Goal: Task Accomplishment & Management: Use online tool/utility

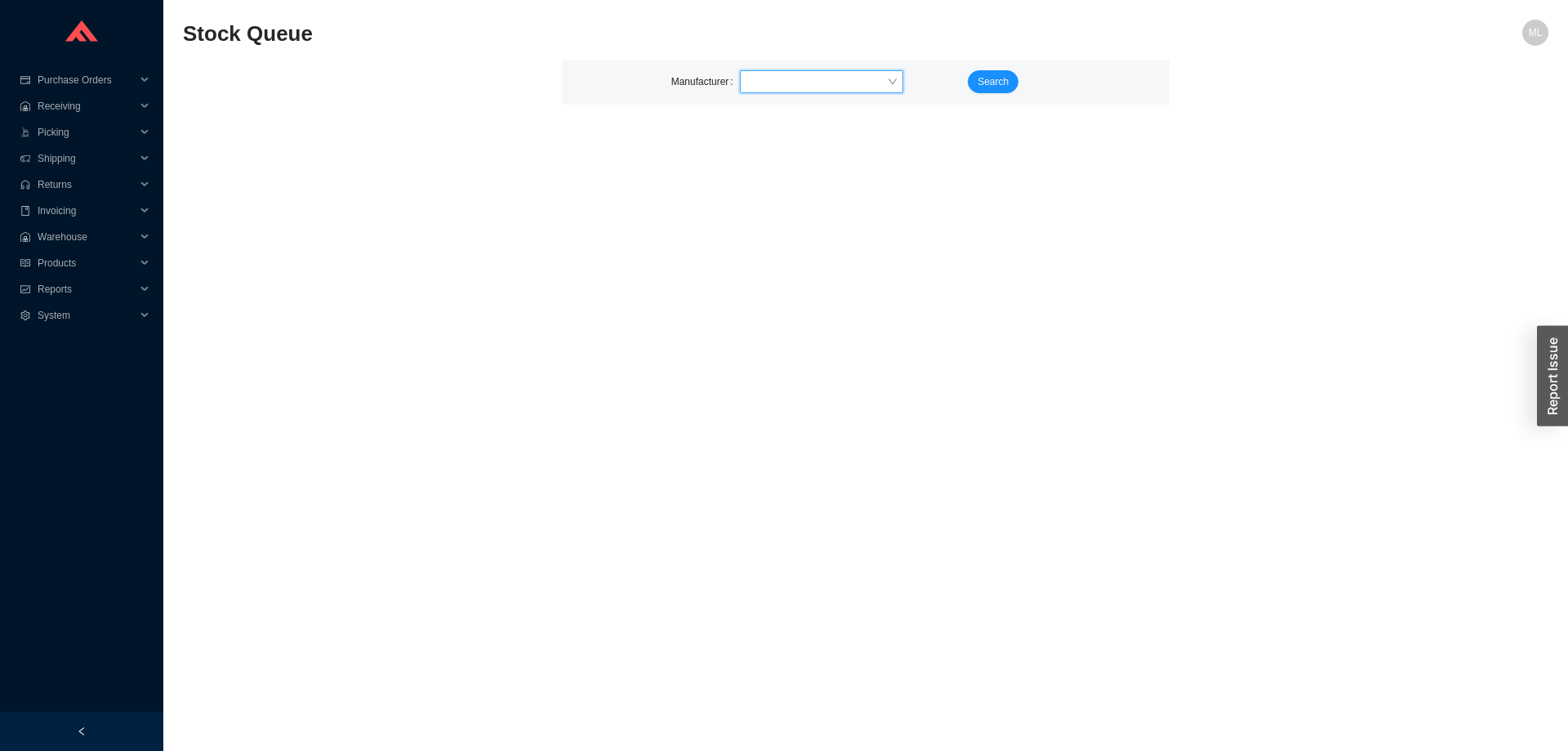
click at [810, 75] on input "search" at bounding box center [815, 81] width 140 height 22
click at [72, 85] on span "Purchase Orders" at bounding box center [86, 79] width 98 height 26
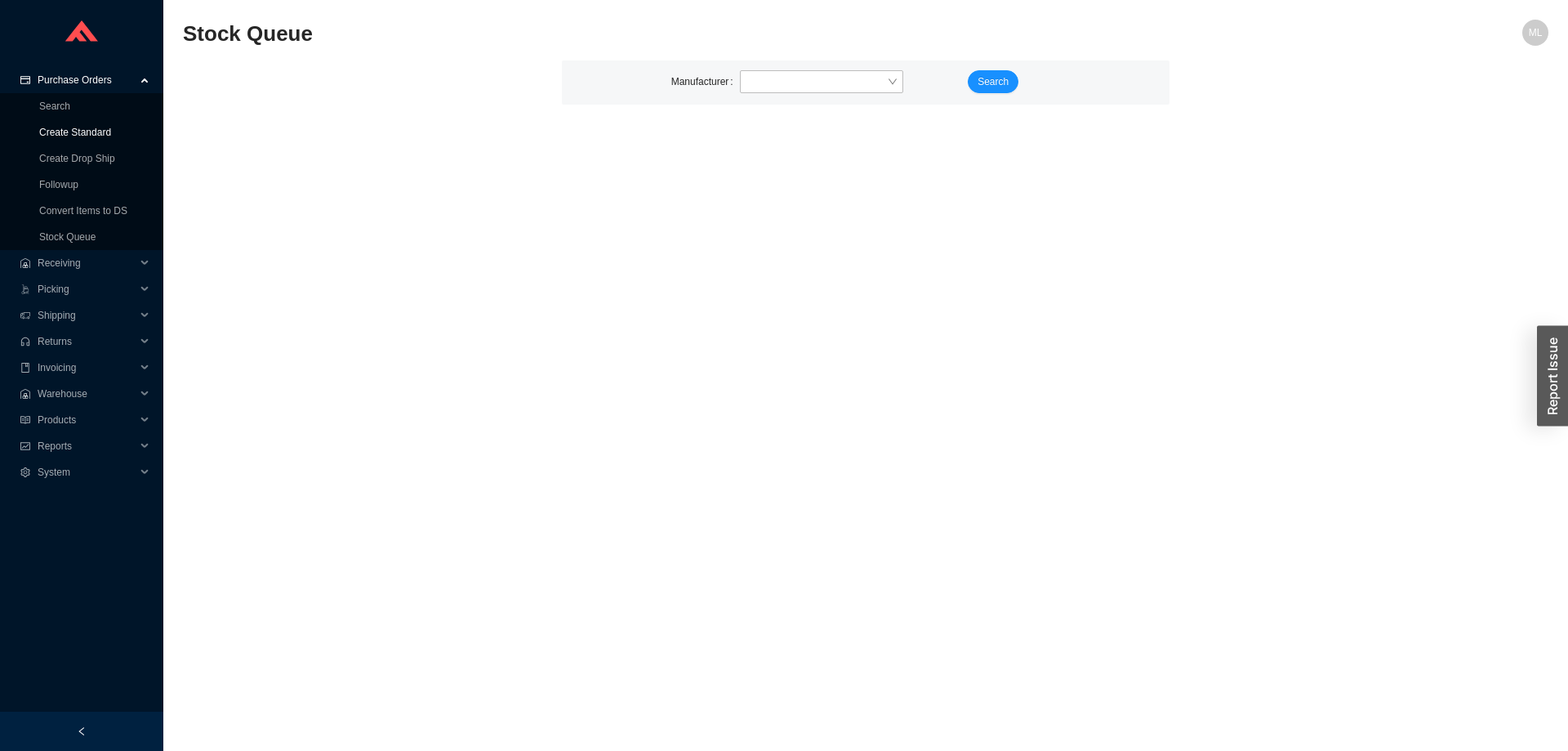
click at [72, 128] on link "Create Standard" at bounding box center [74, 132] width 72 height 12
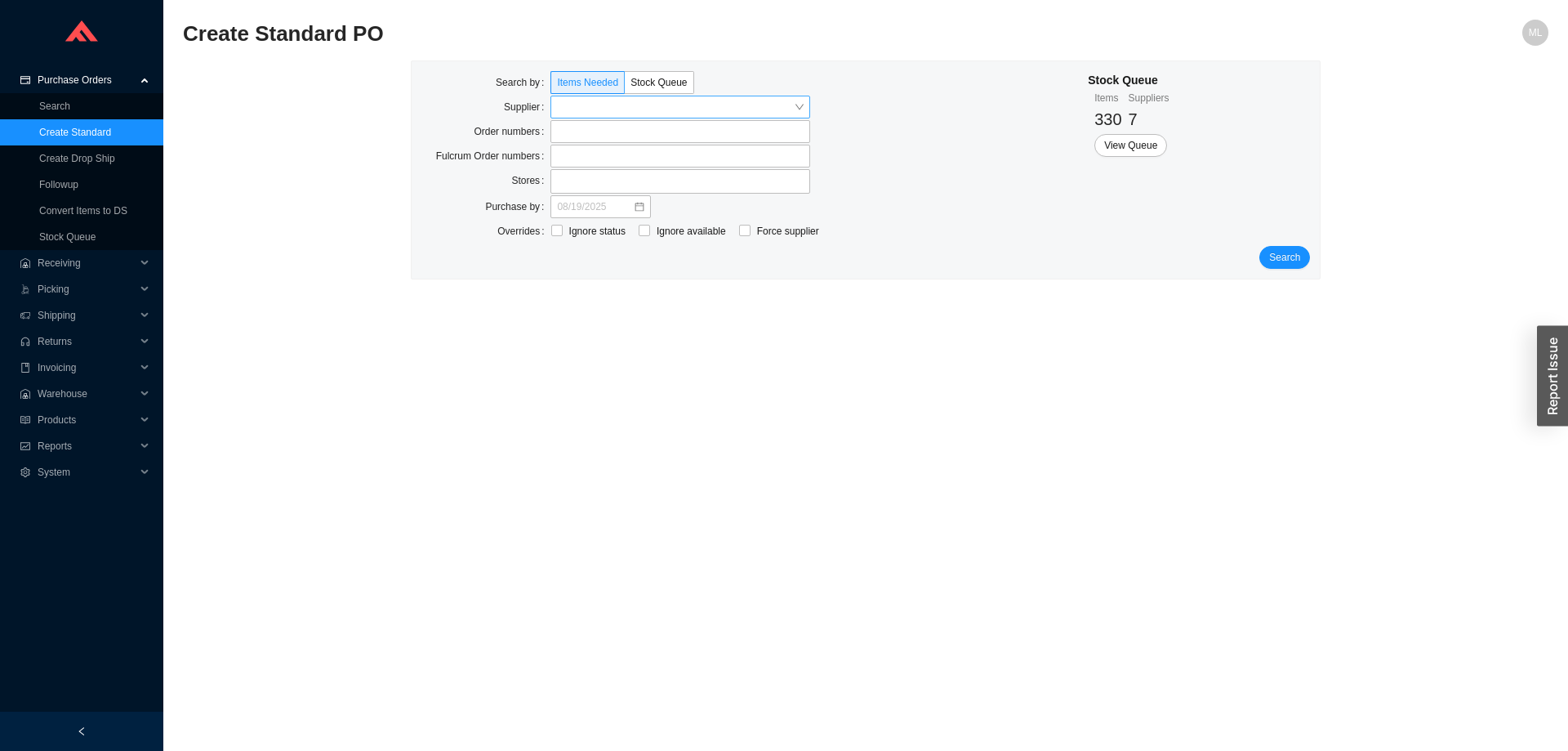
click at [613, 106] on input "search" at bounding box center [675, 107] width 237 height 22
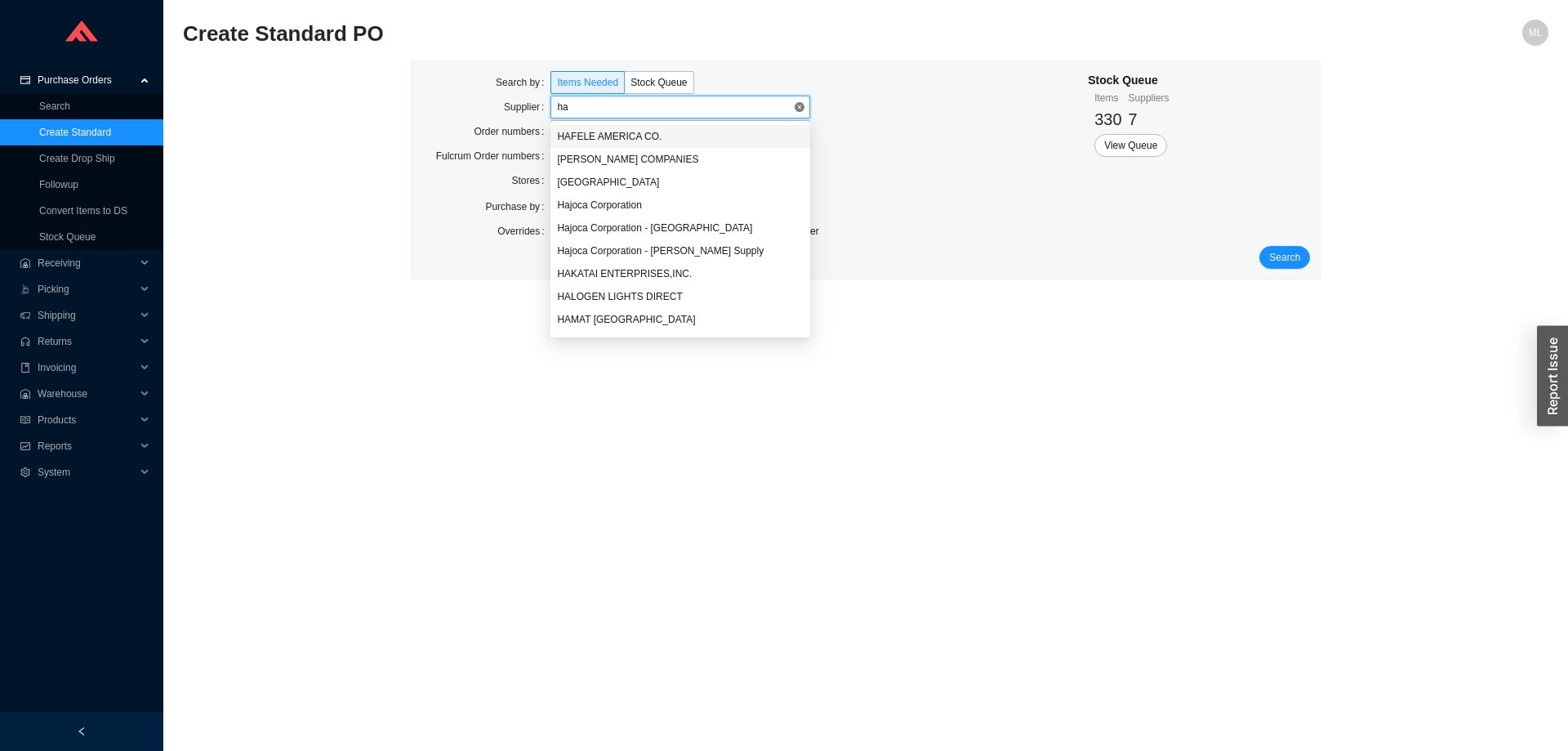
type input "han"
click at [613, 180] on div "HANSGROHE INC." at bounding box center [680, 181] width 247 height 15
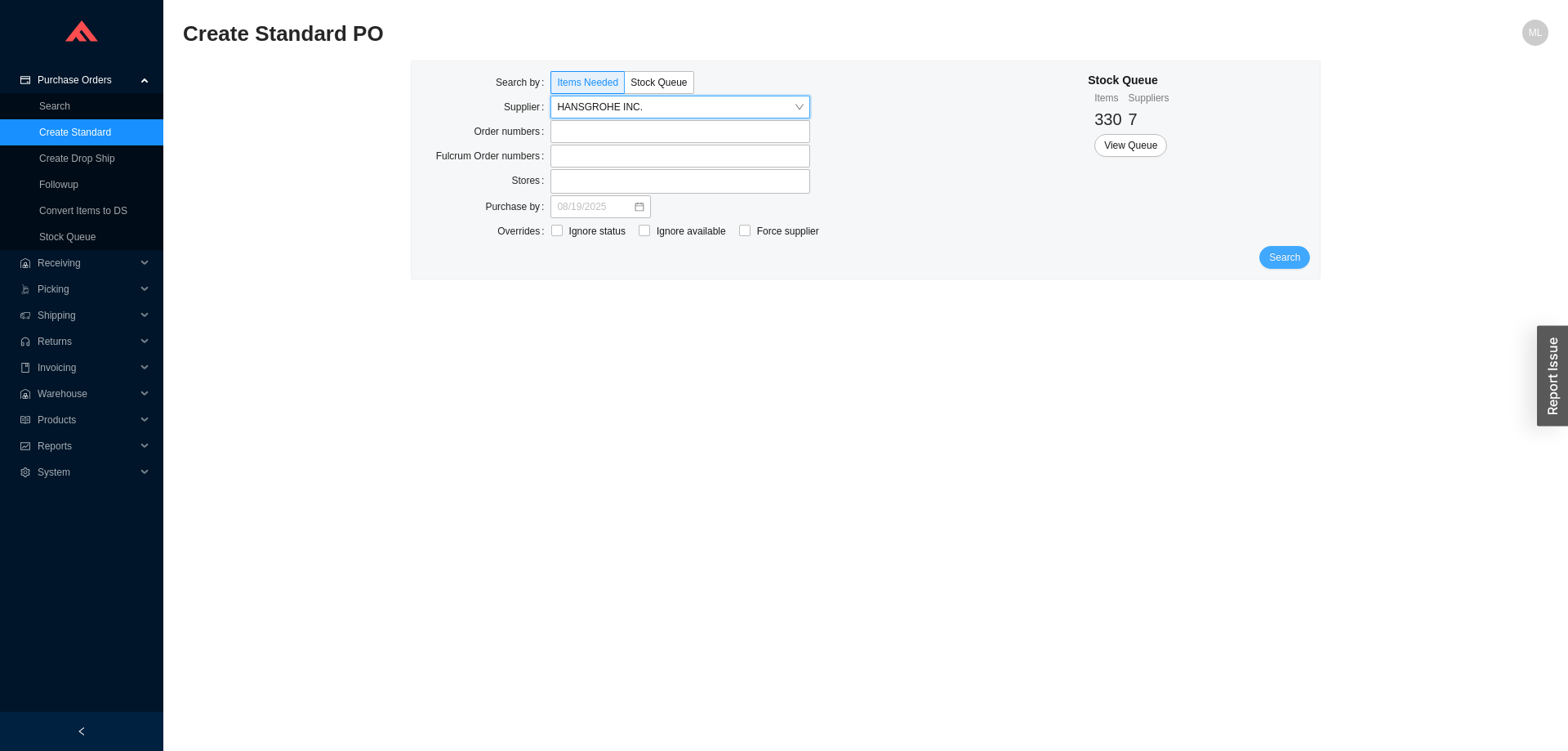
click at [1294, 252] on span "Search" at bounding box center [1285, 257] width 31 height 17
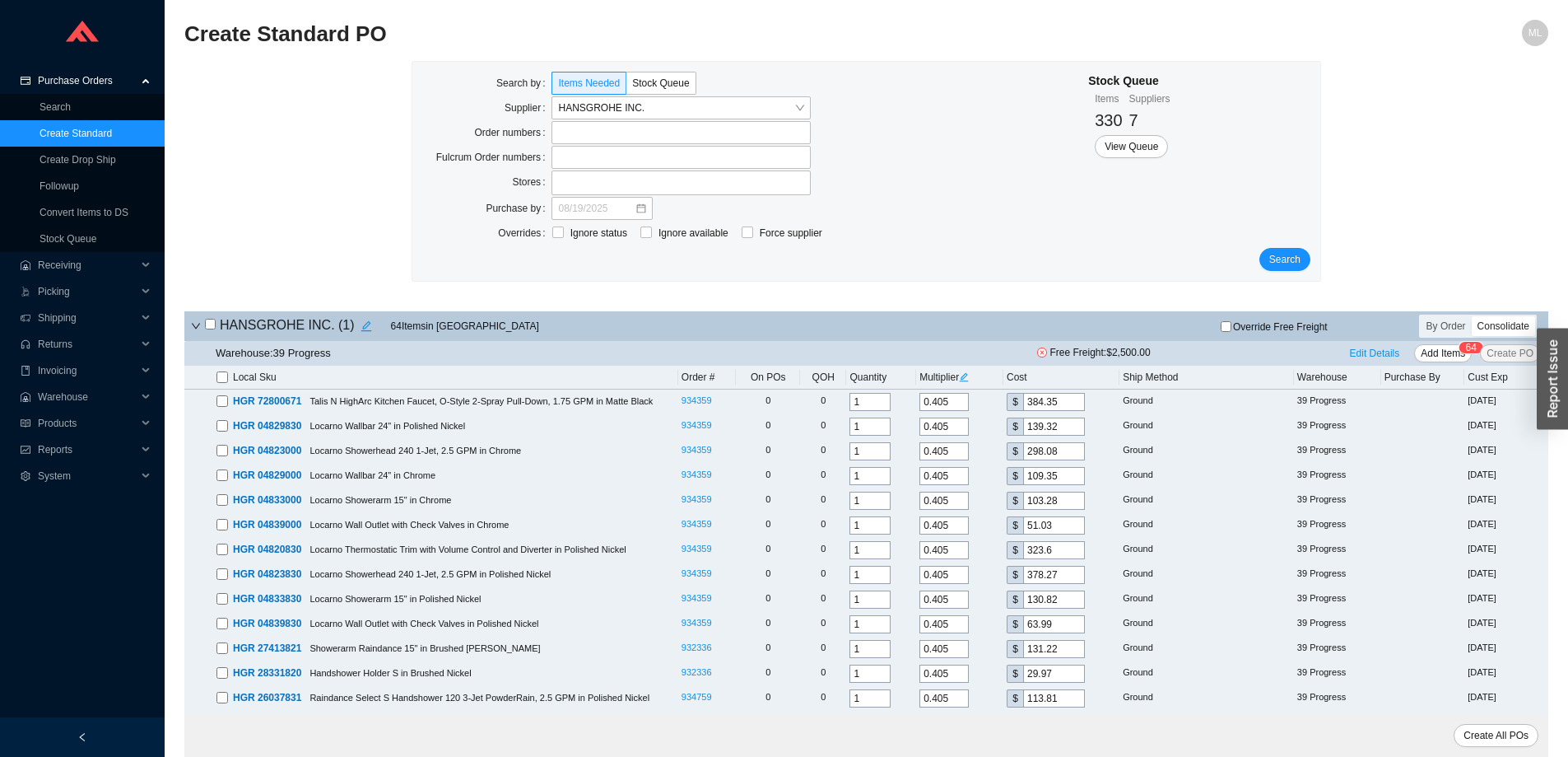
click at [224, 375] on input "checkbox" at bounding box center [222, 378] width 12 height 12
checkbox input "true"
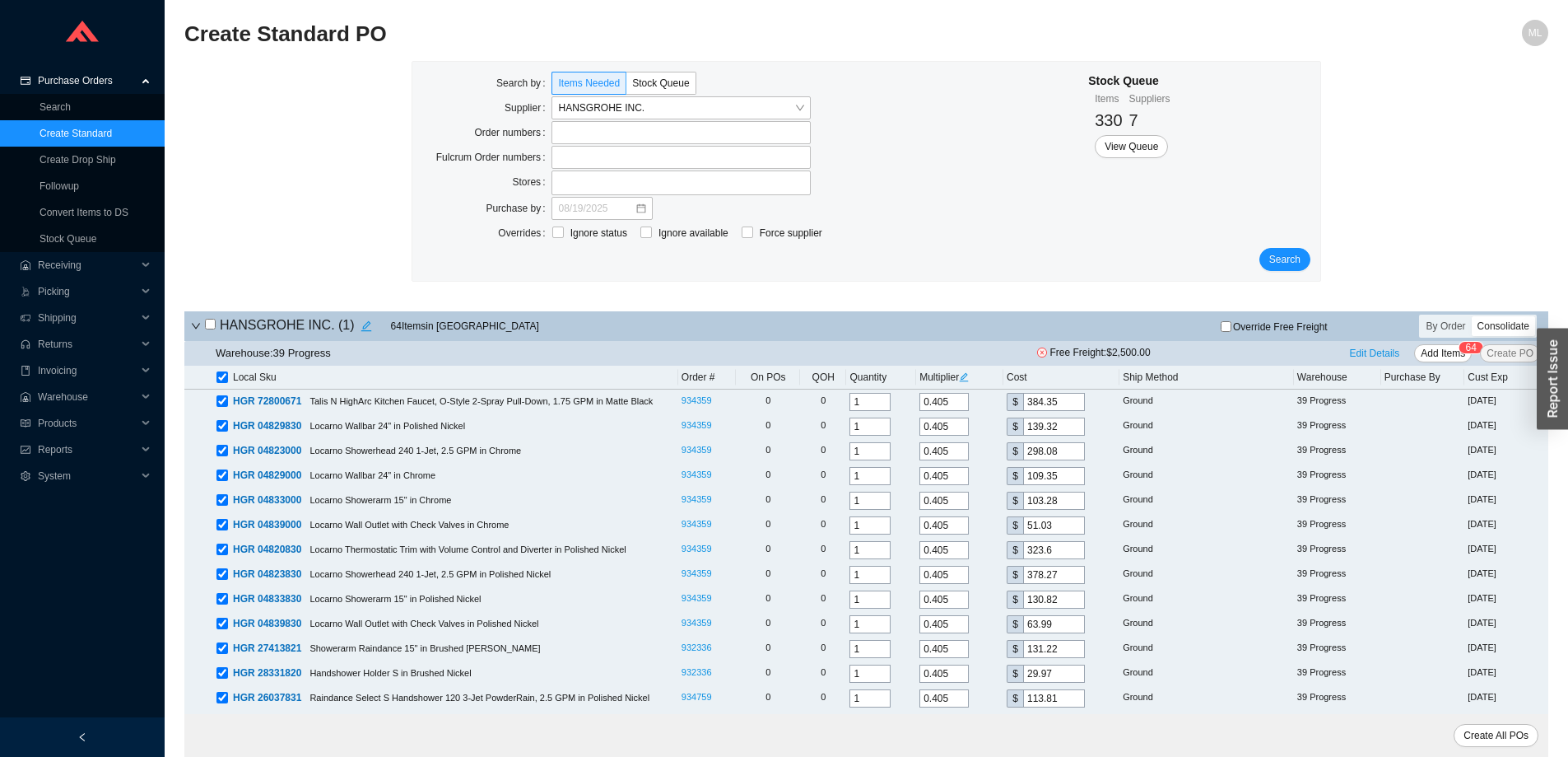
checkbox input "true"
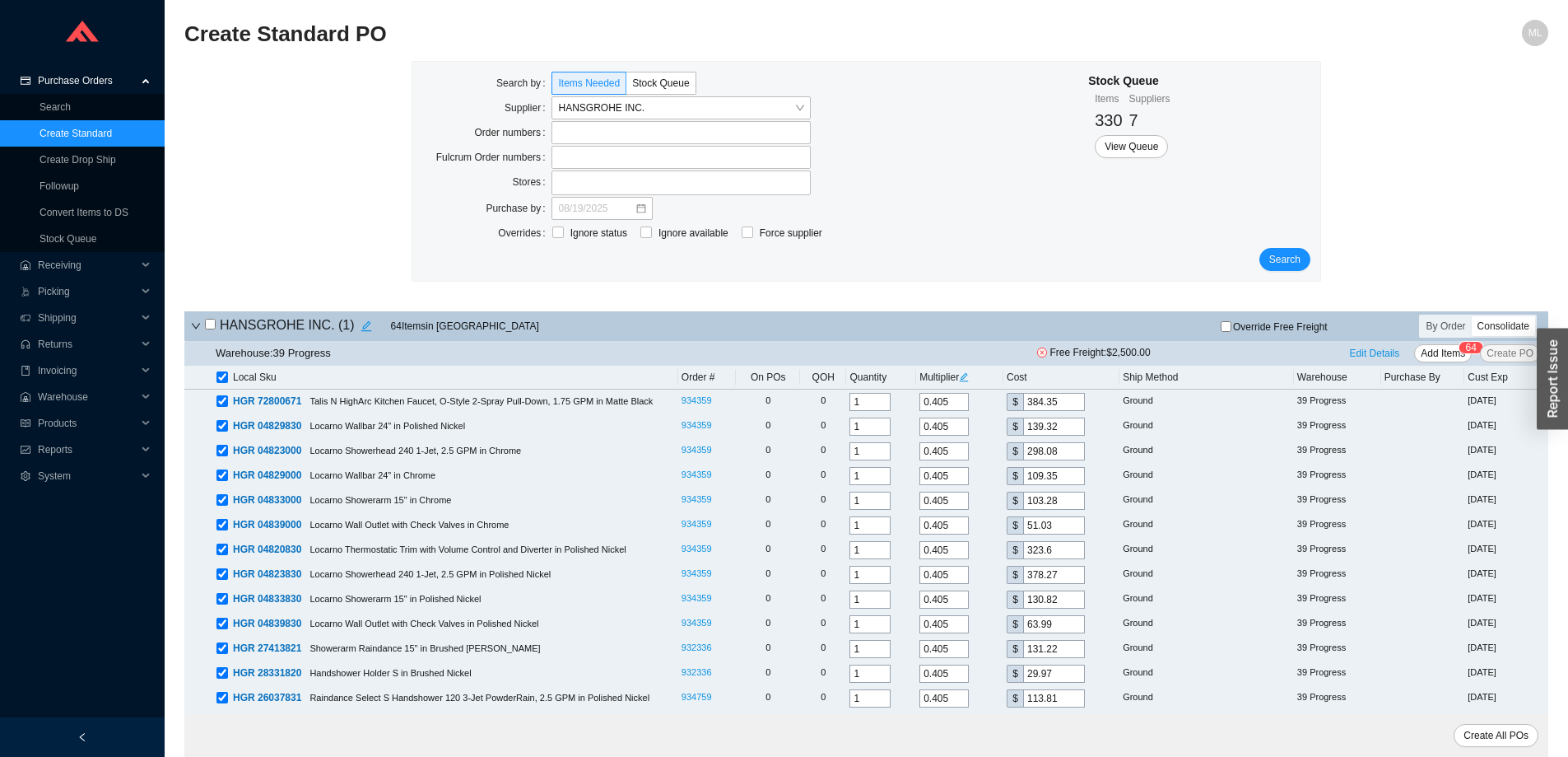
checkbox input "true"
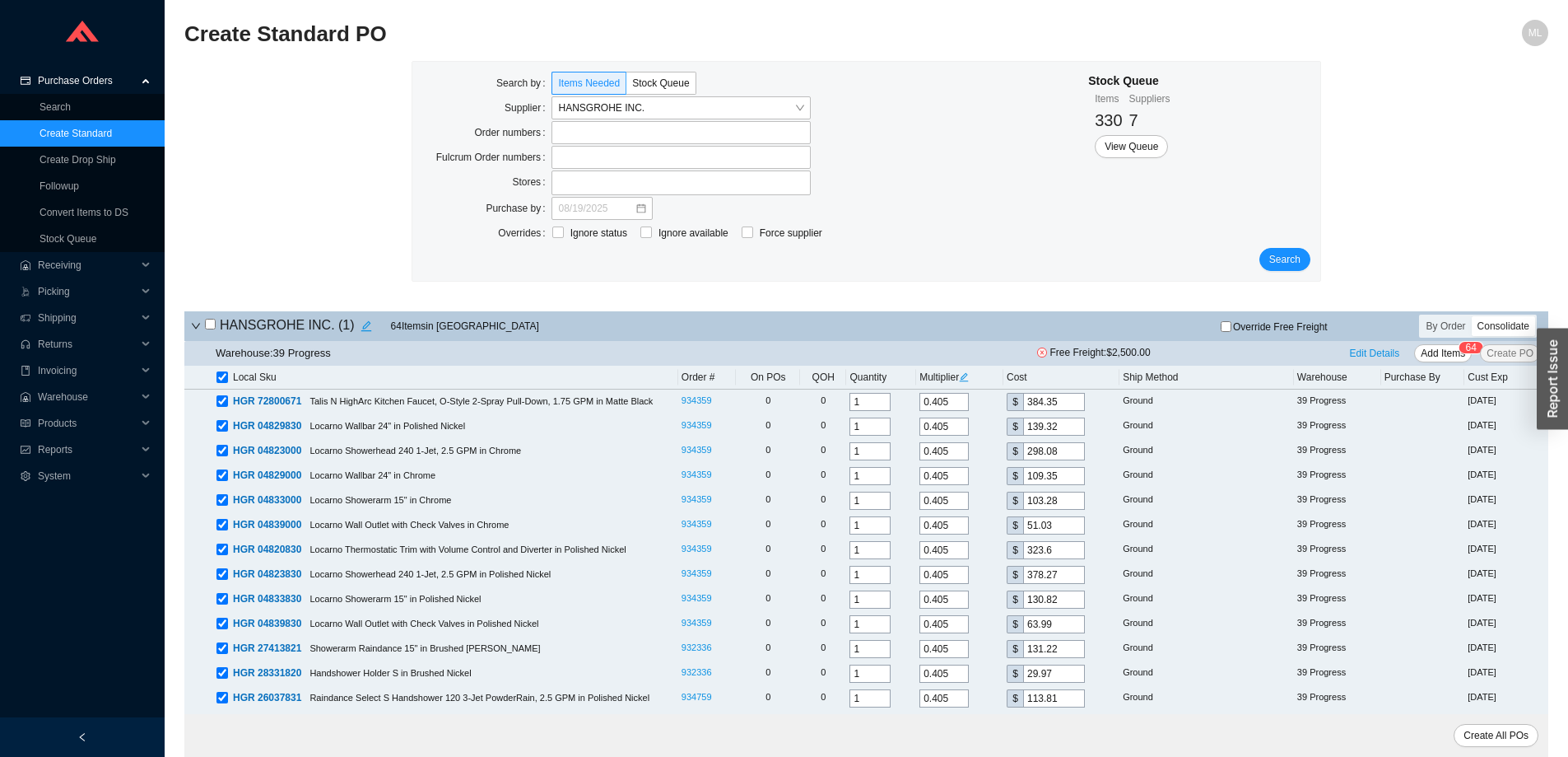
checkbox input "true"
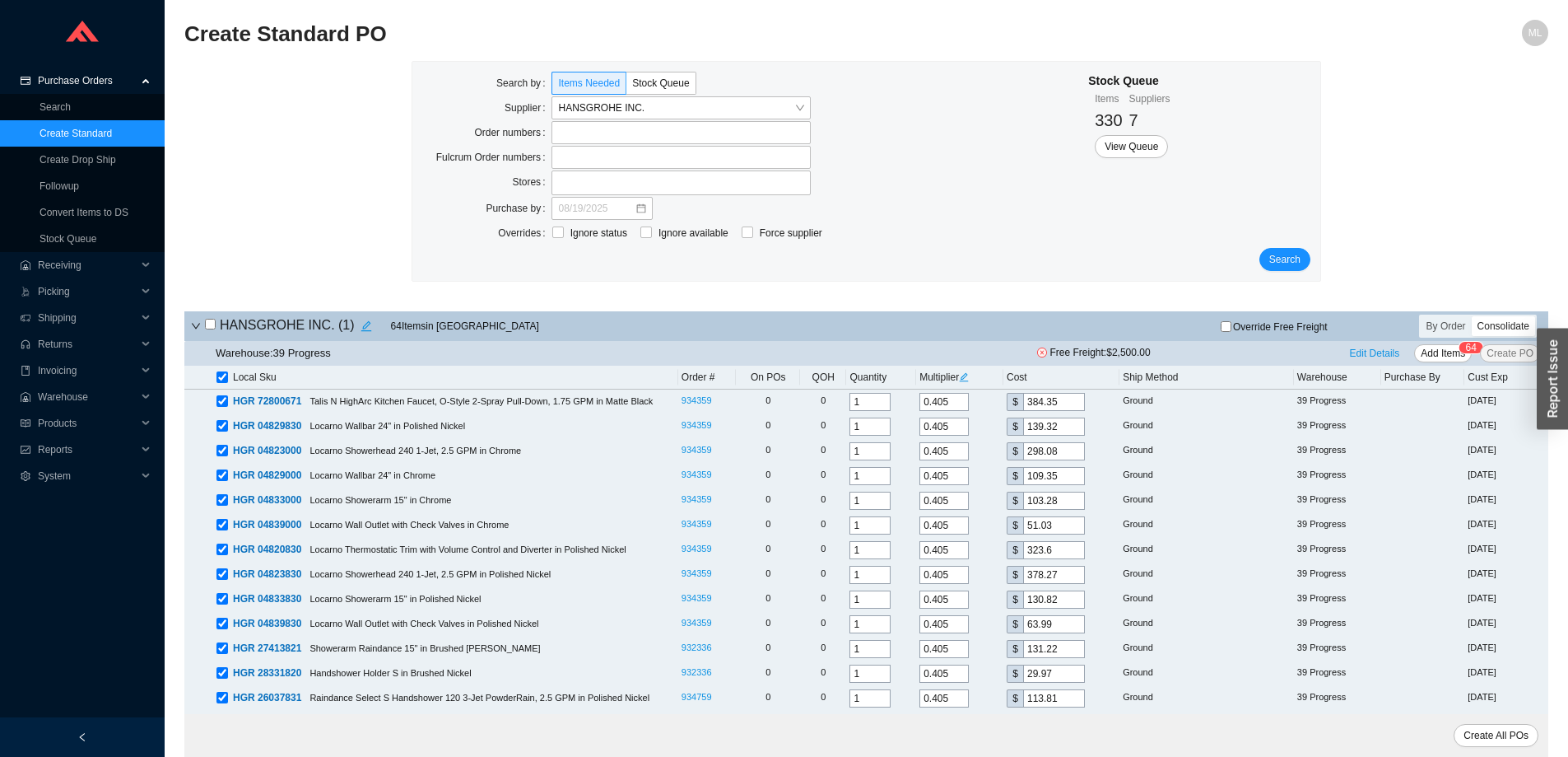
checkbox input "true"
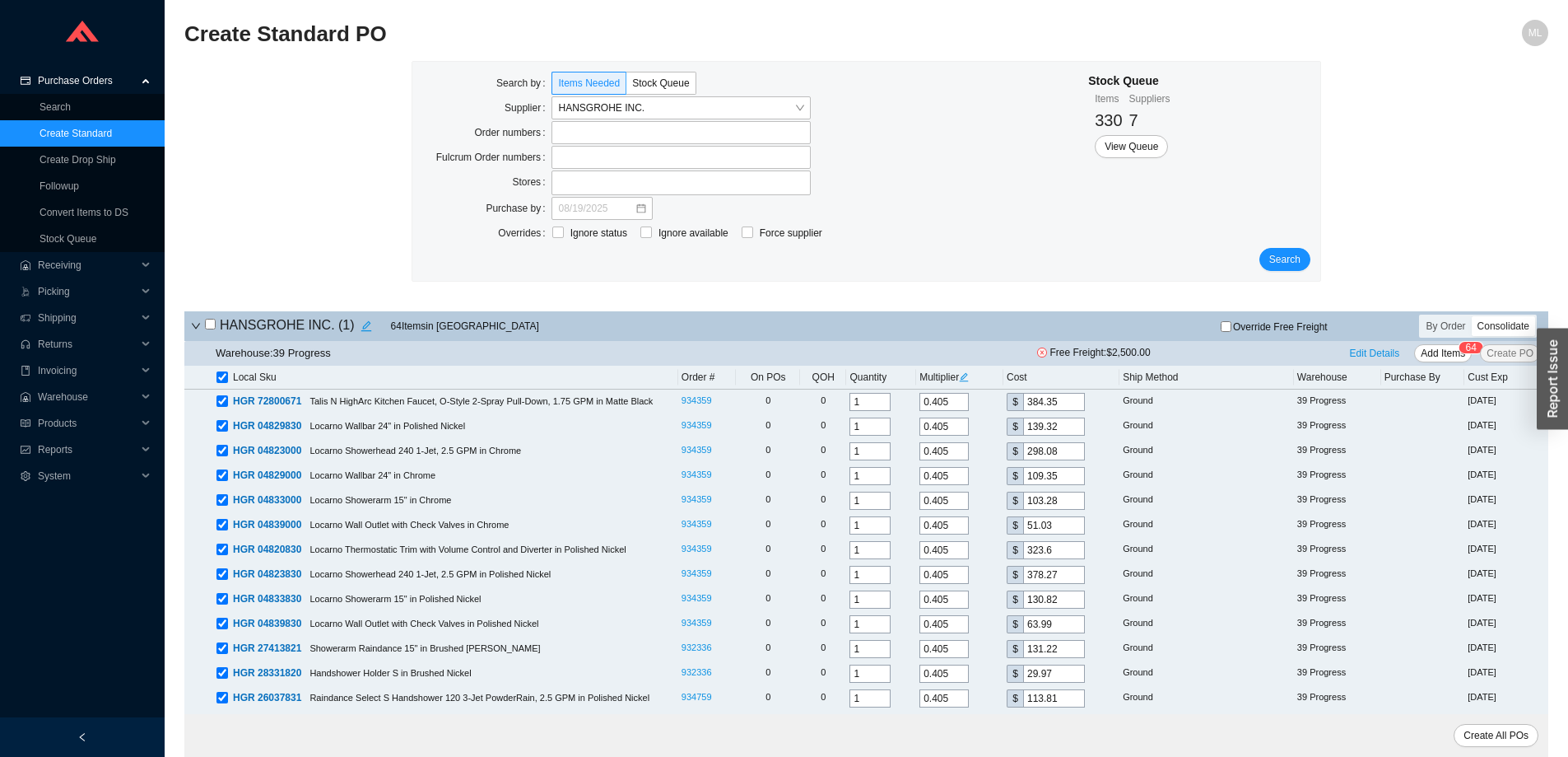
checkbox input "true"
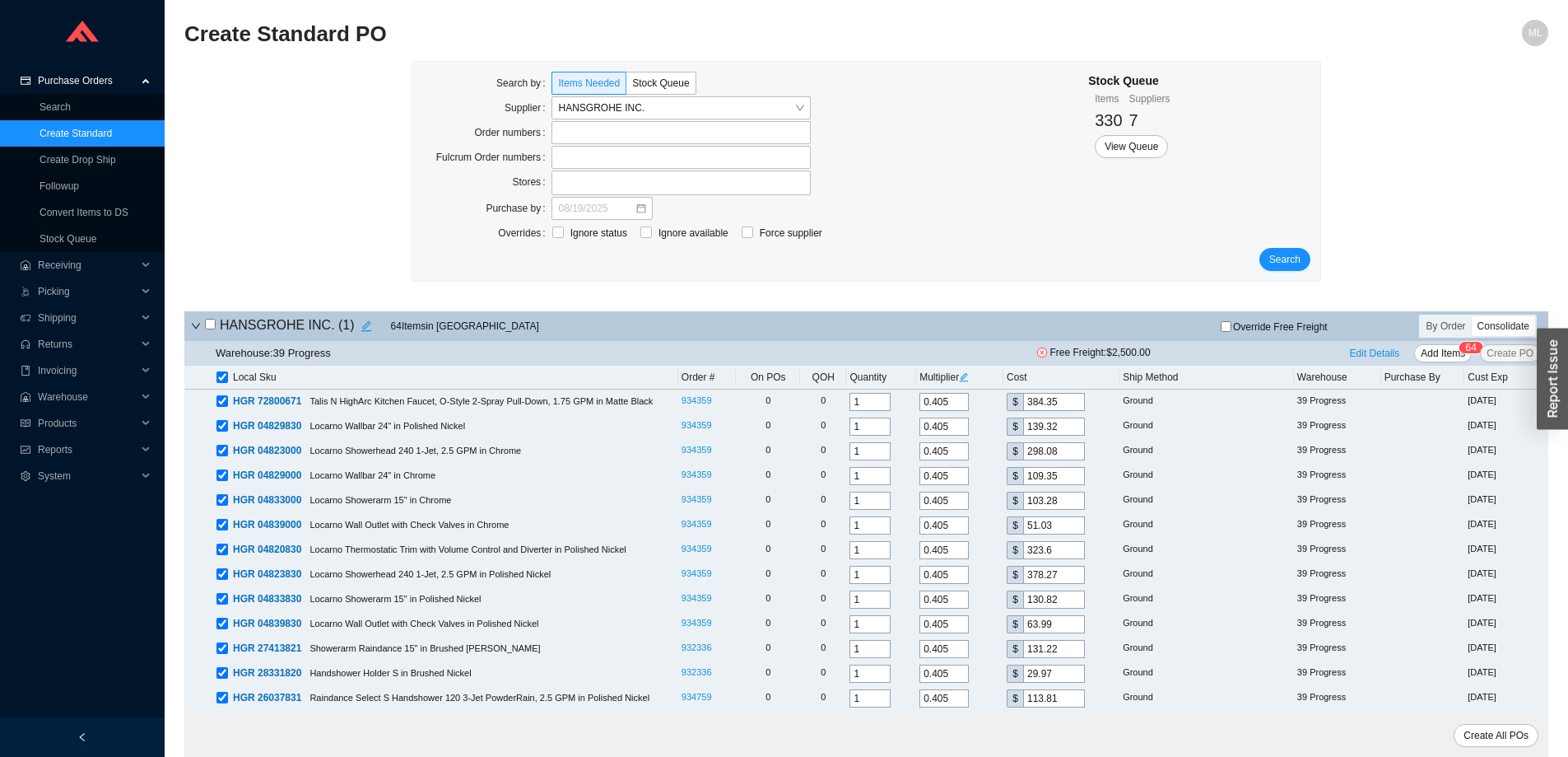
checkbox input "true"
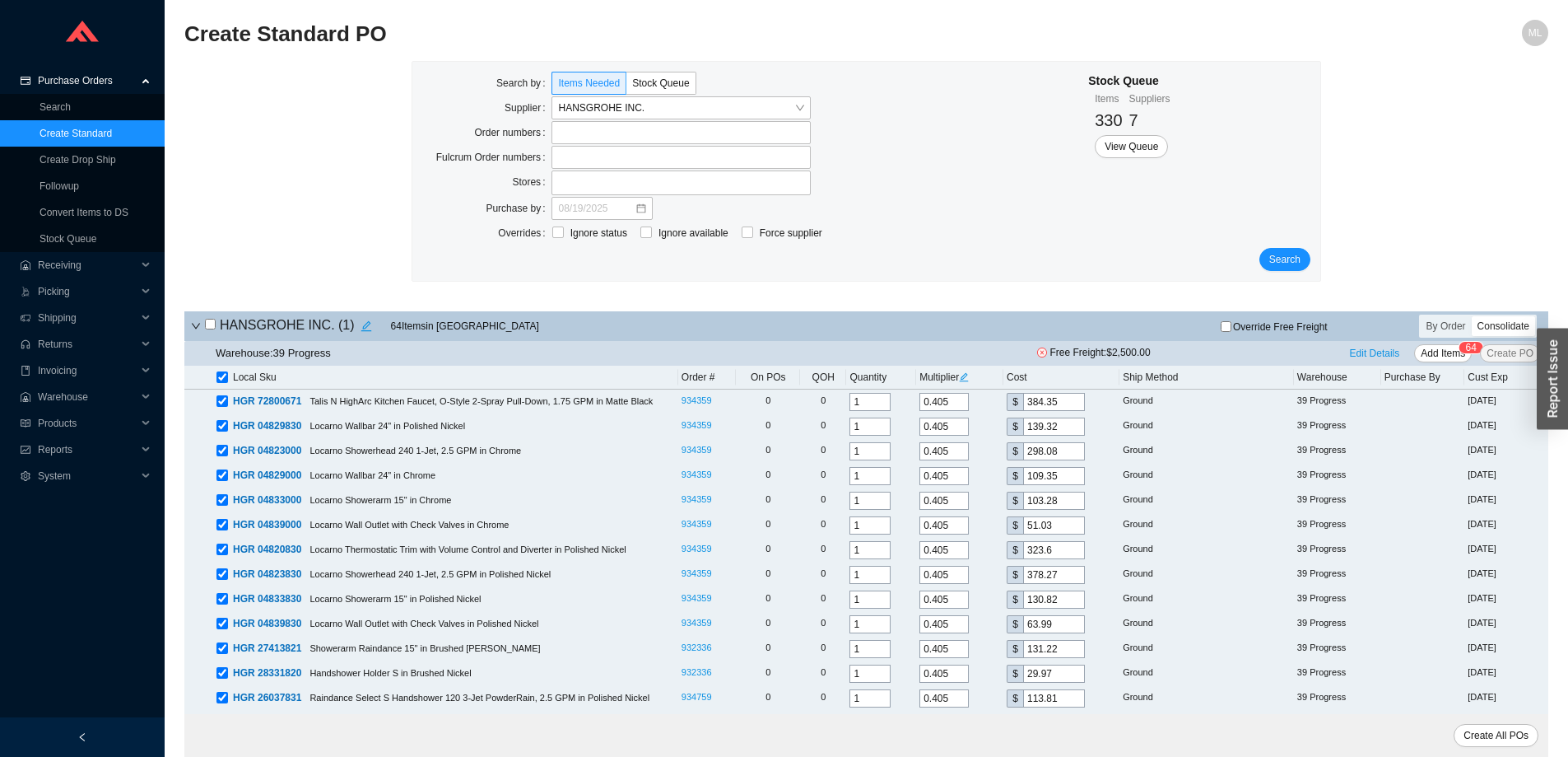
checkbox input "true"
click at [220, 377] on input "checkbox" at bounding box center [222, 378] width 12 height 12
checkbox input "false"
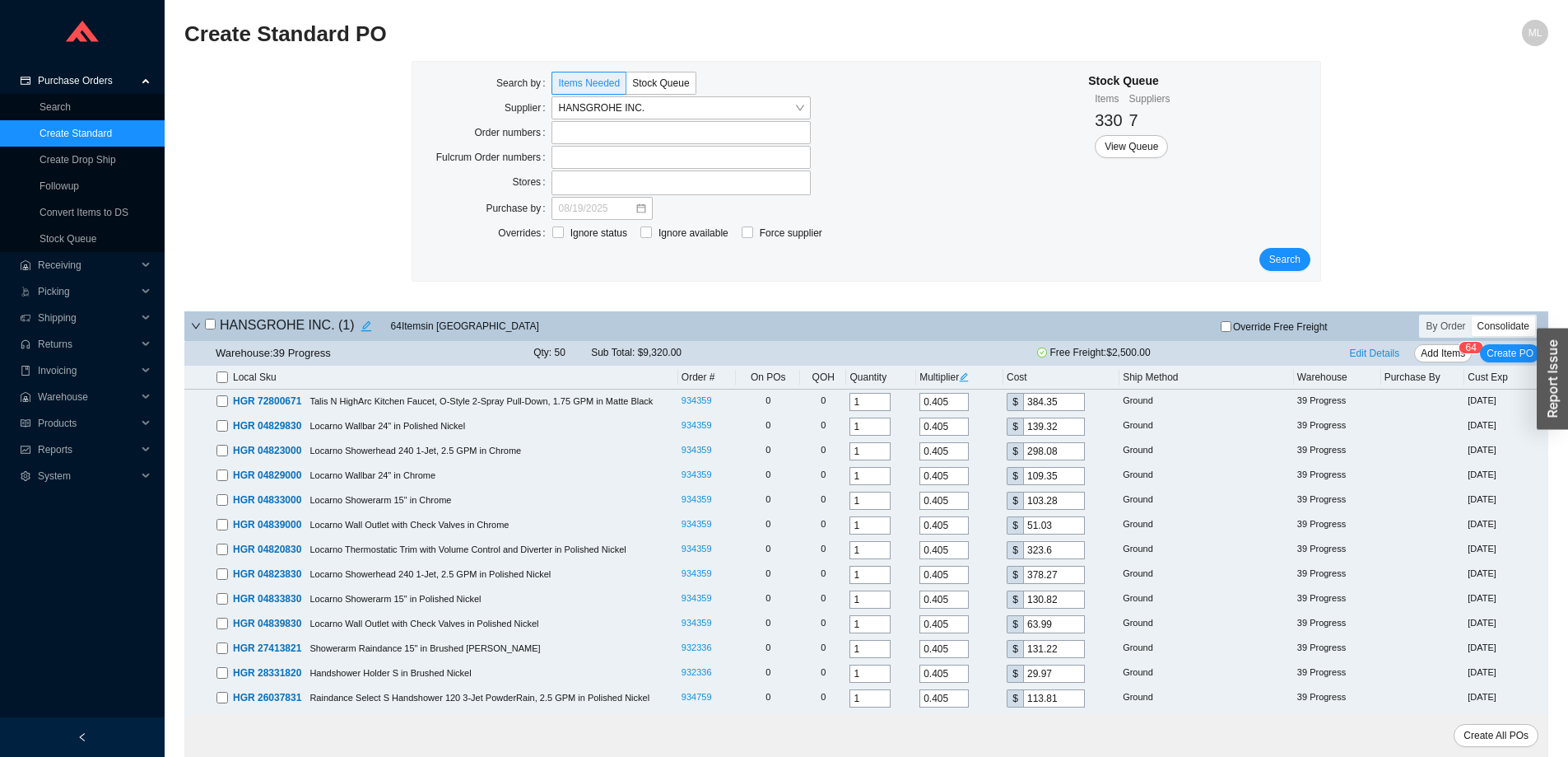
checkbox input "false"
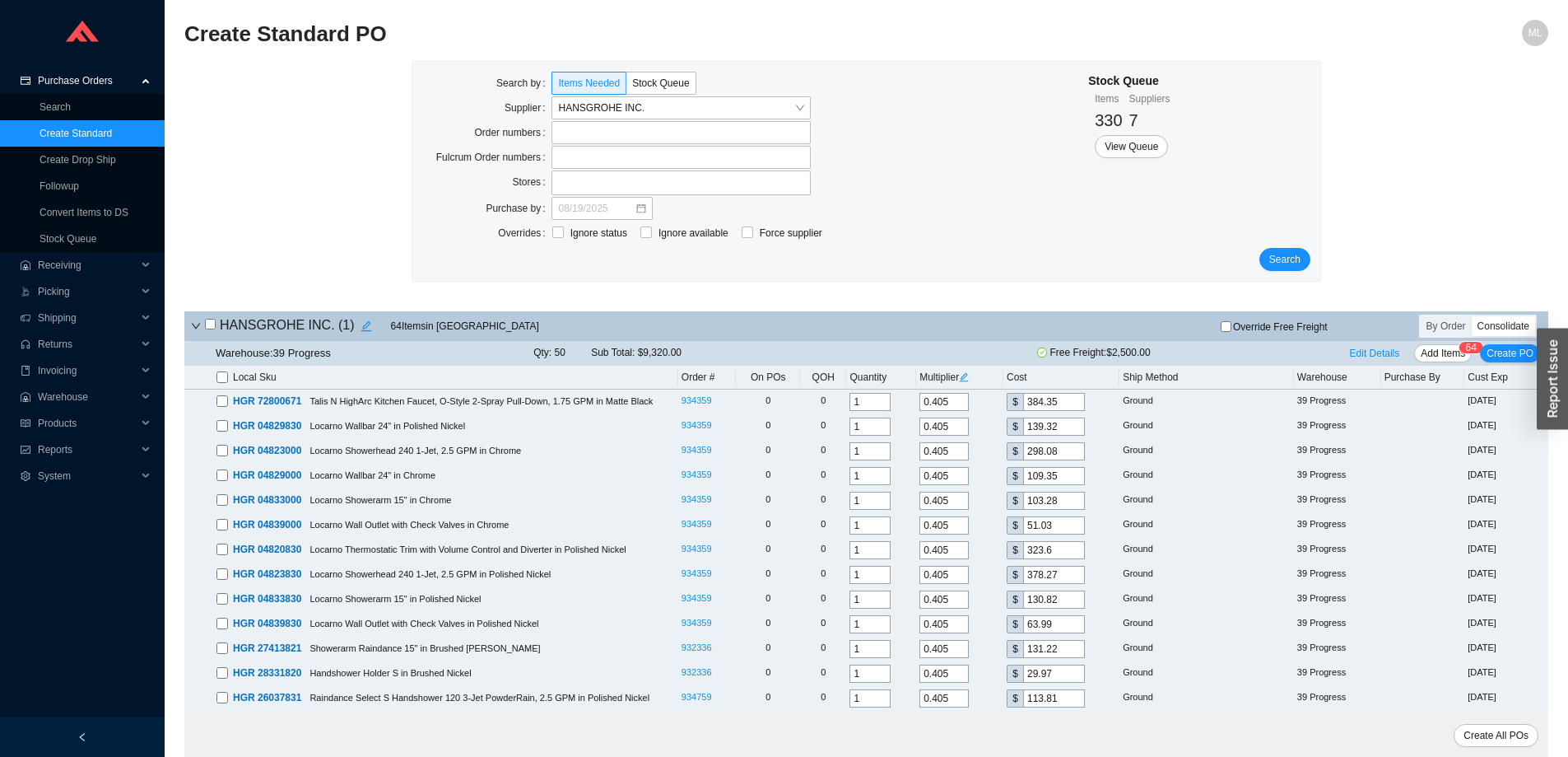
checkbox input "false"
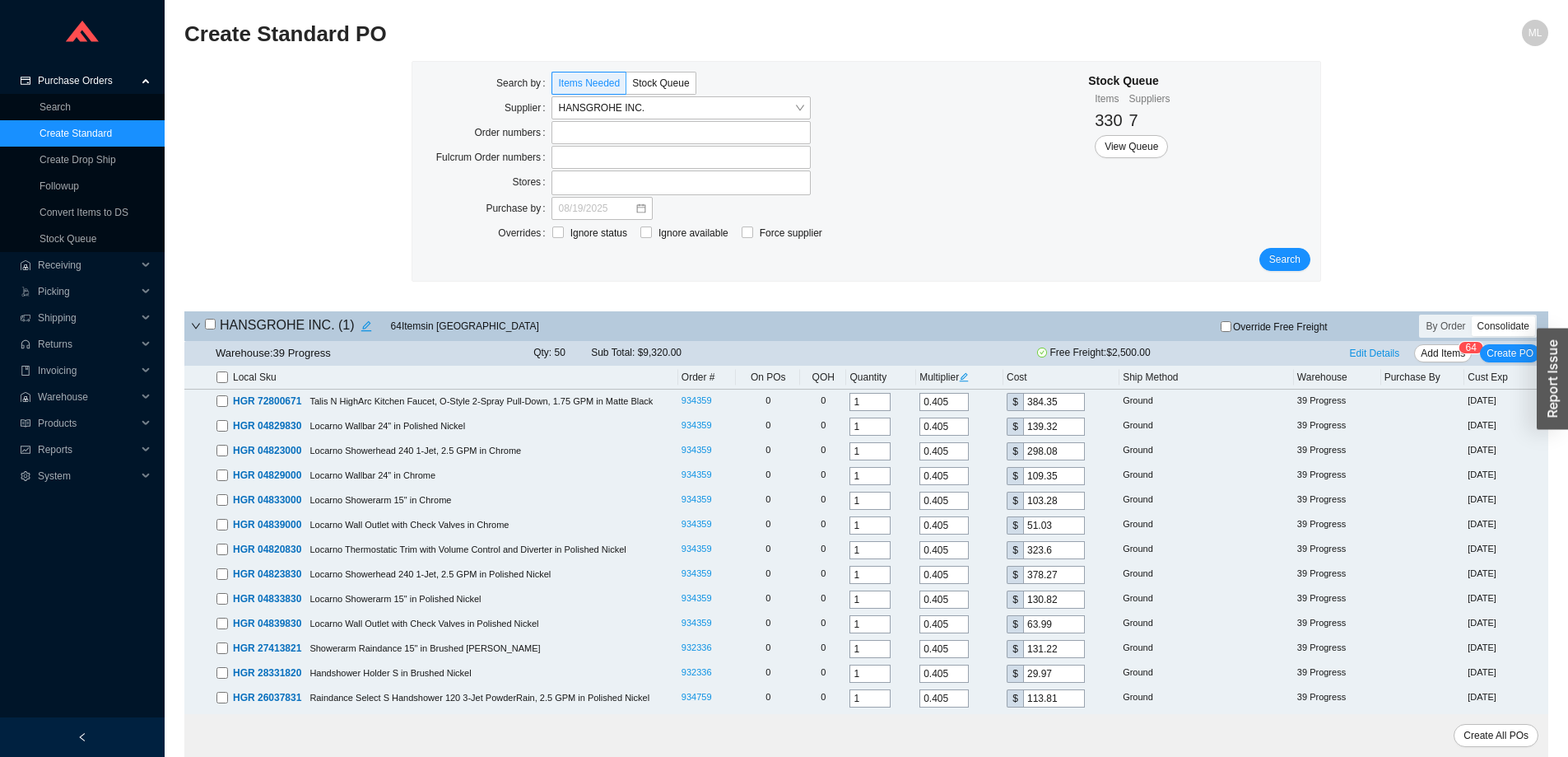
checkbox input "false"
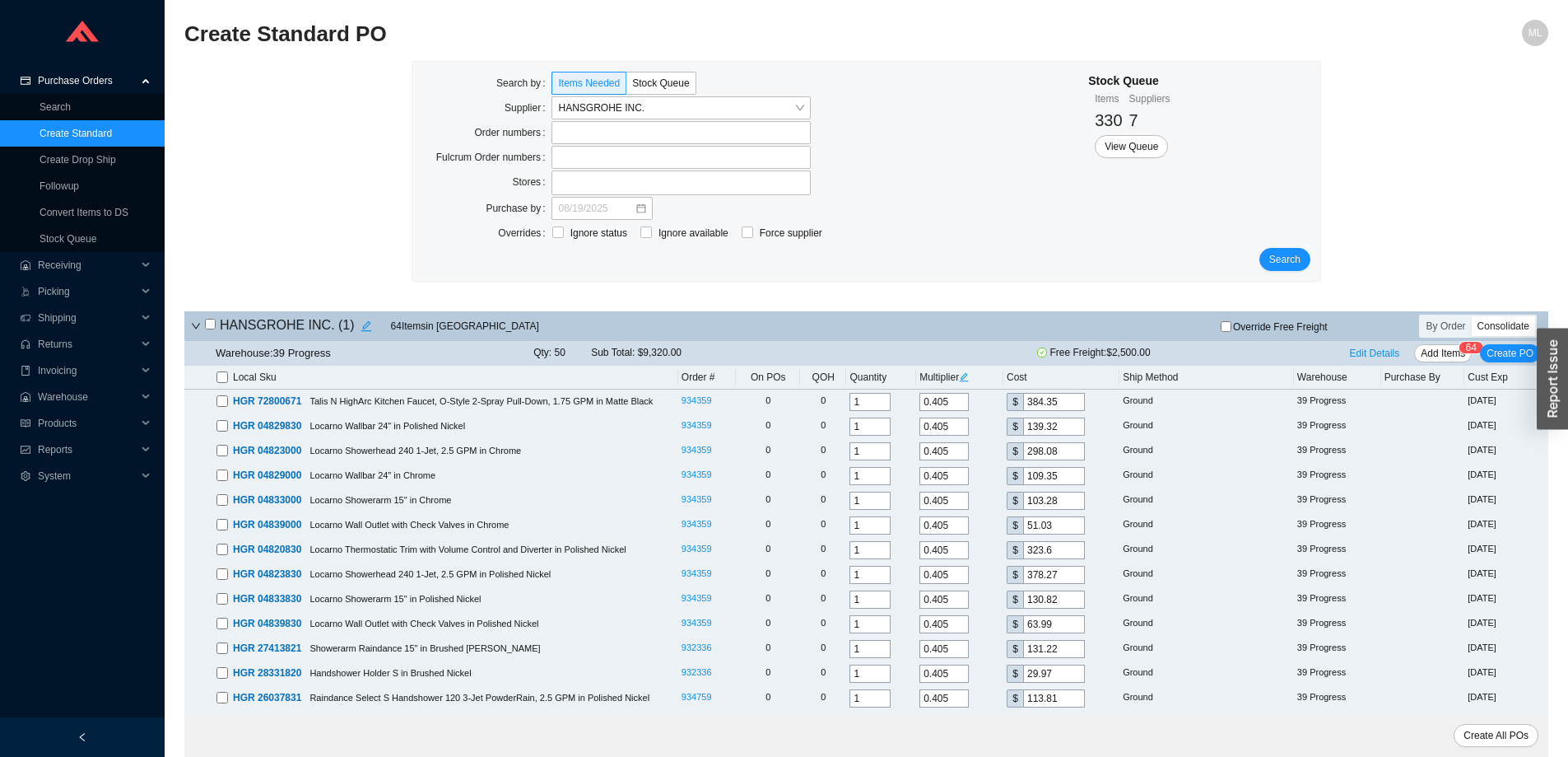
checkbox input "false"
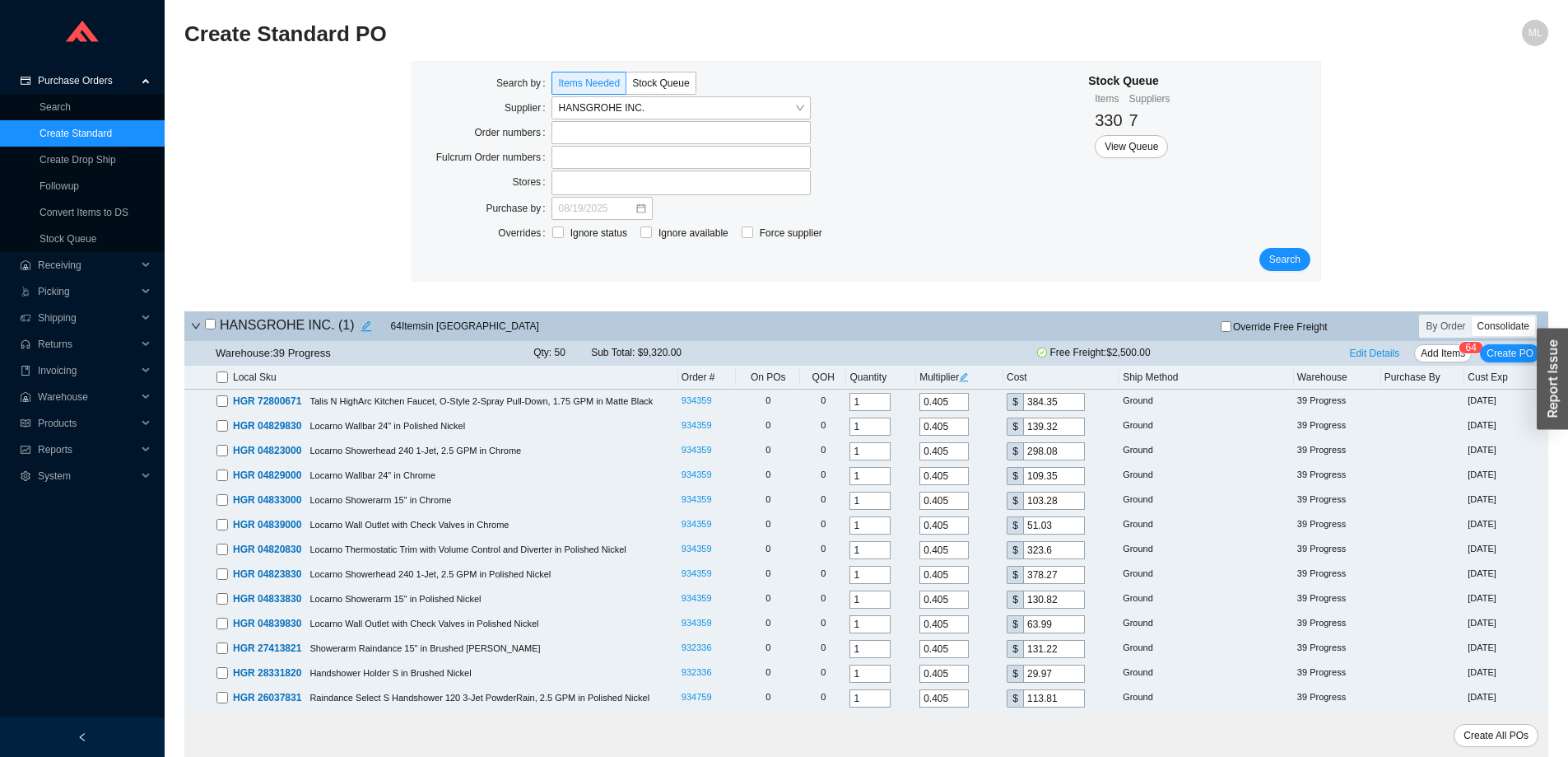
checkbox input "false"
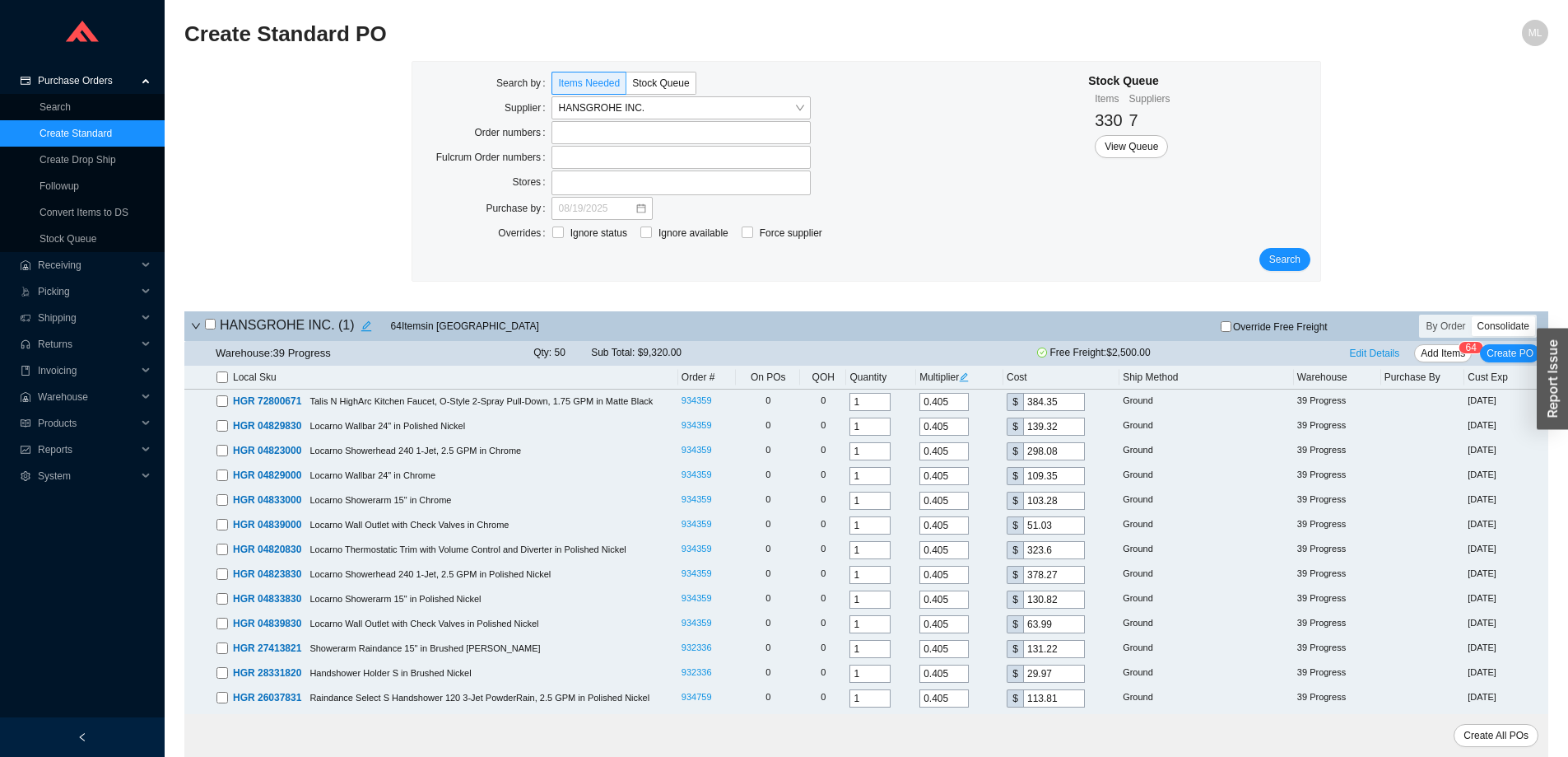
checkbox input "false"
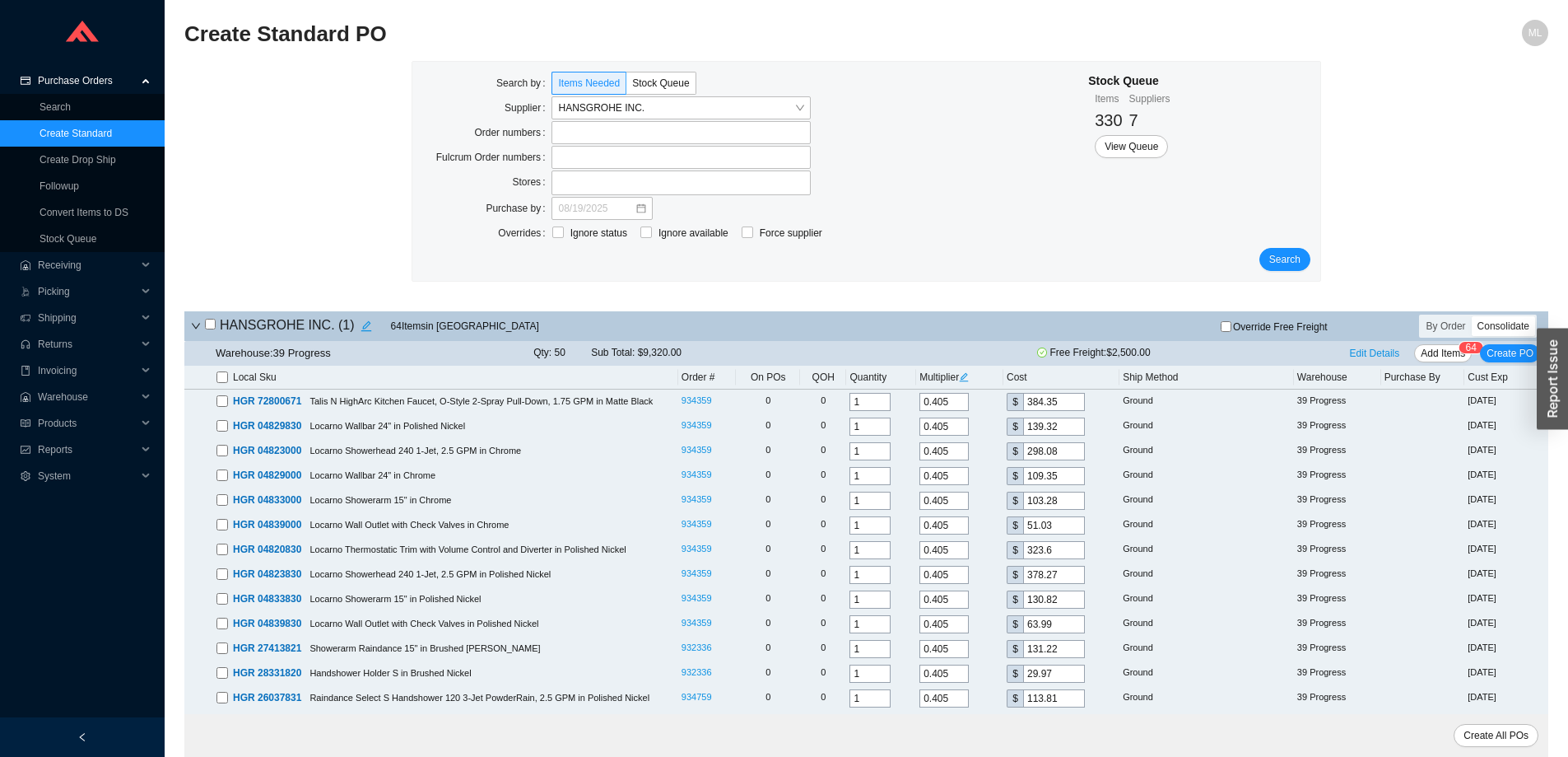
checkbox input "false"
click at [76, 239] on link "Stock Queue" at bounding box center [67, 239] width 56 height 12
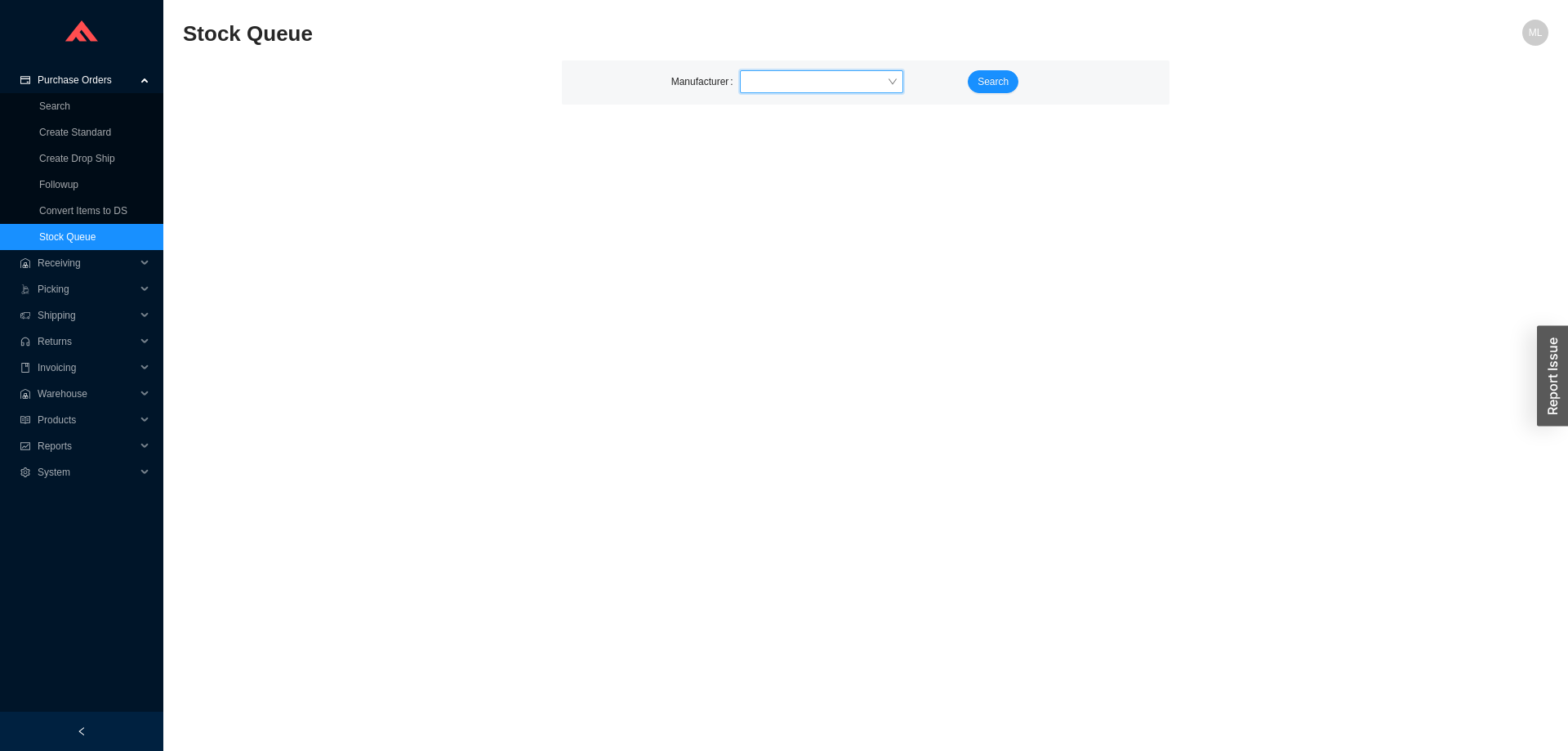
click at [790, 80] on input "search" at bounding box center [815, 81] width 140 height 22
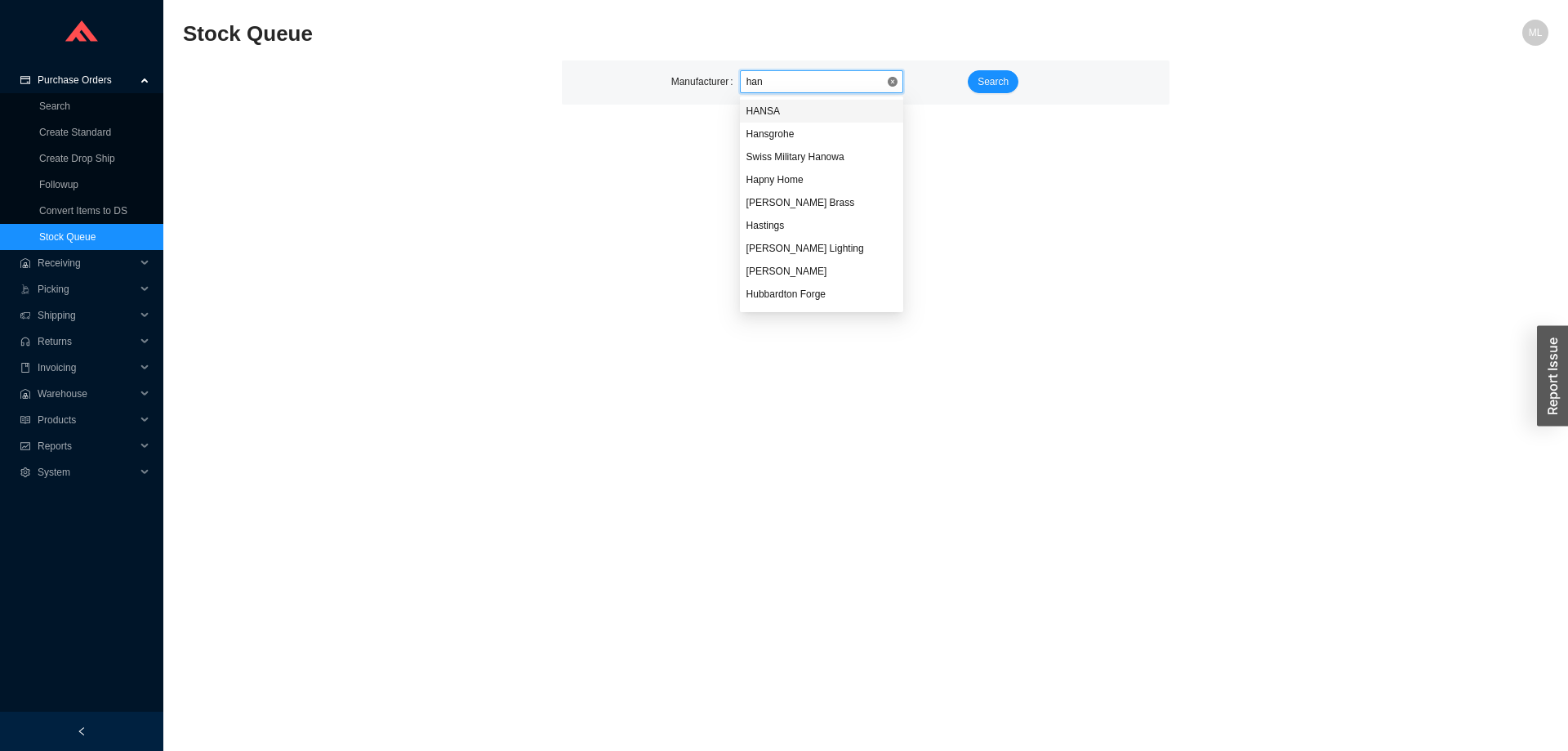
type input "hans"
click at [770, 132] on div "Hansgrohe" at bounding box center [820, 133] width 150 height 15
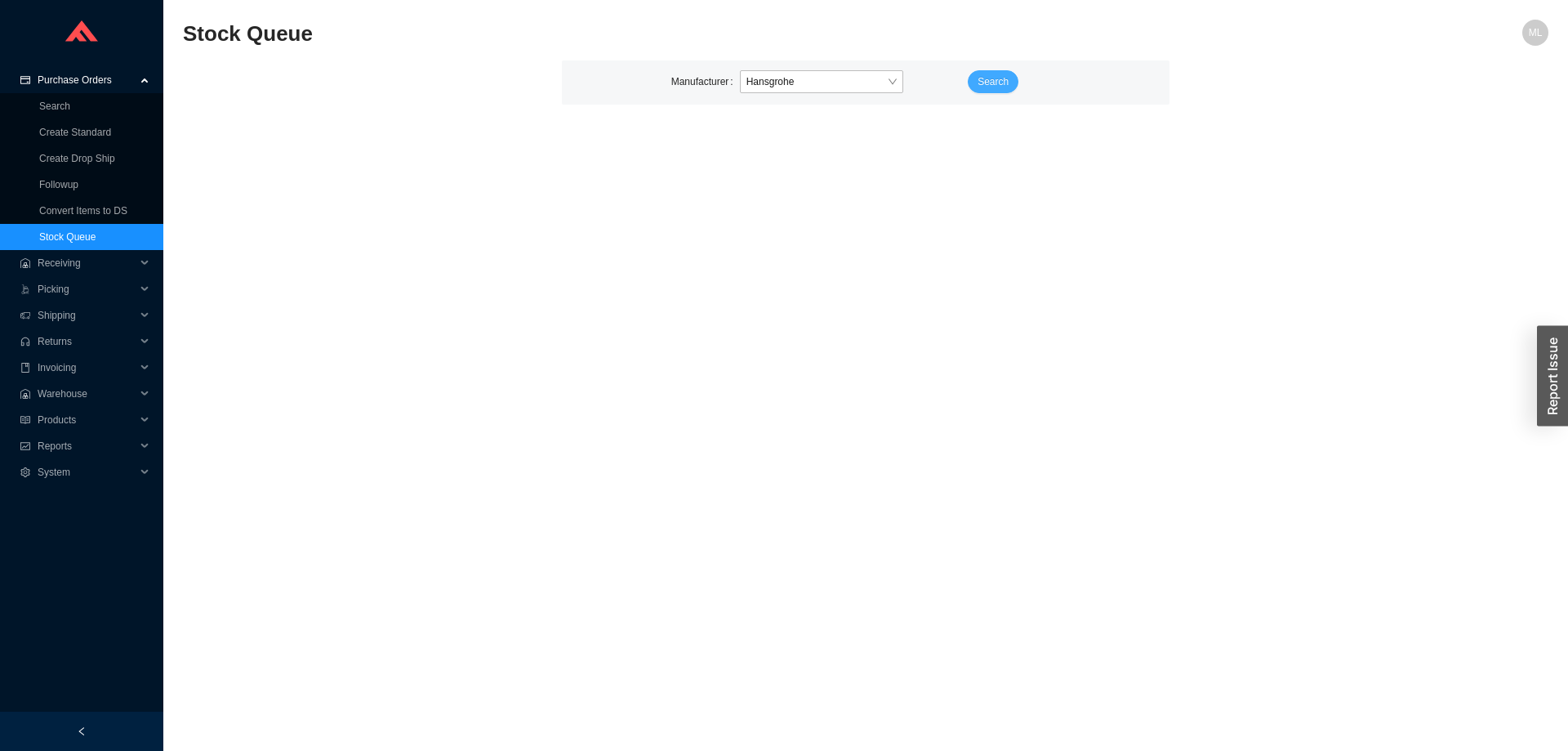
click at [987, 75] on span "Search" at bounding box center [993, 81] width 31 height 17
